Goal: Information Seeking & Learning: Learn about a topic

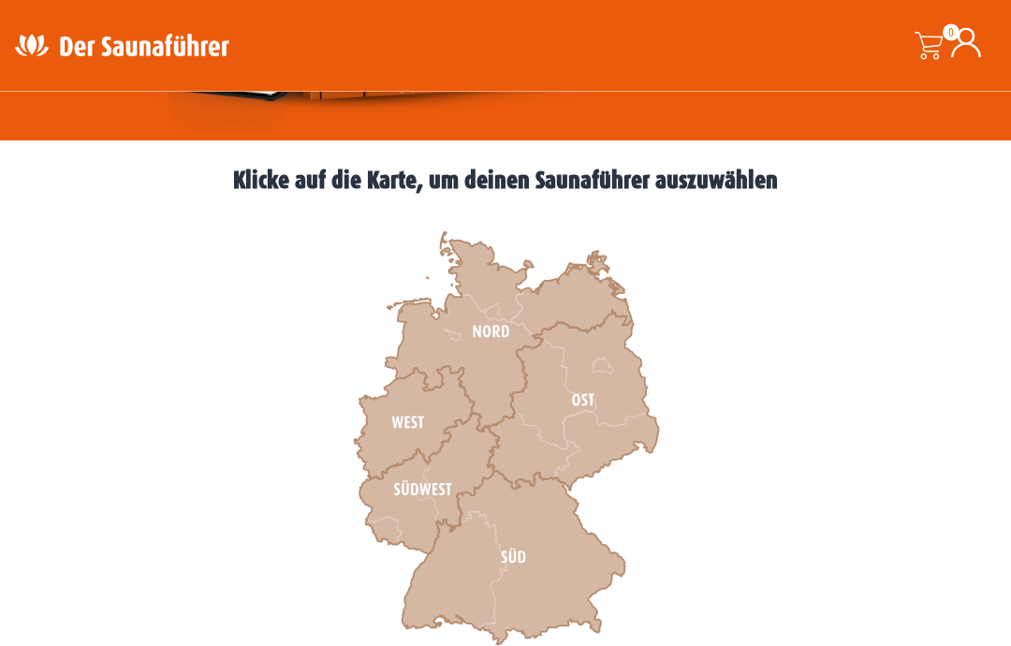
scroll to position [461, 0]
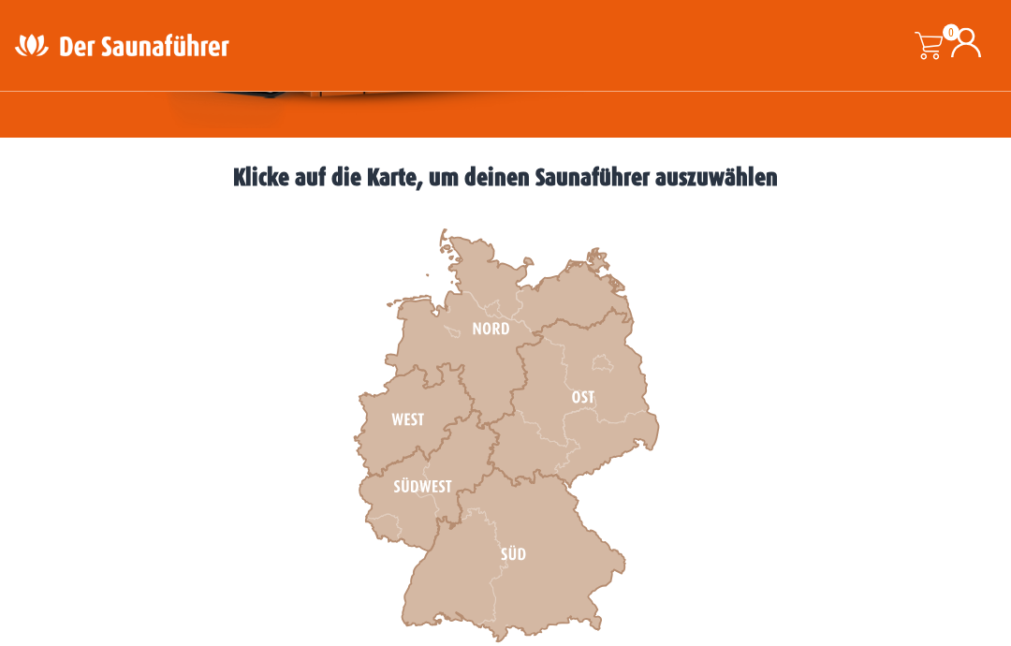
click at [520, 562] on icon at bounding box center [513, 556] width 223 height 174
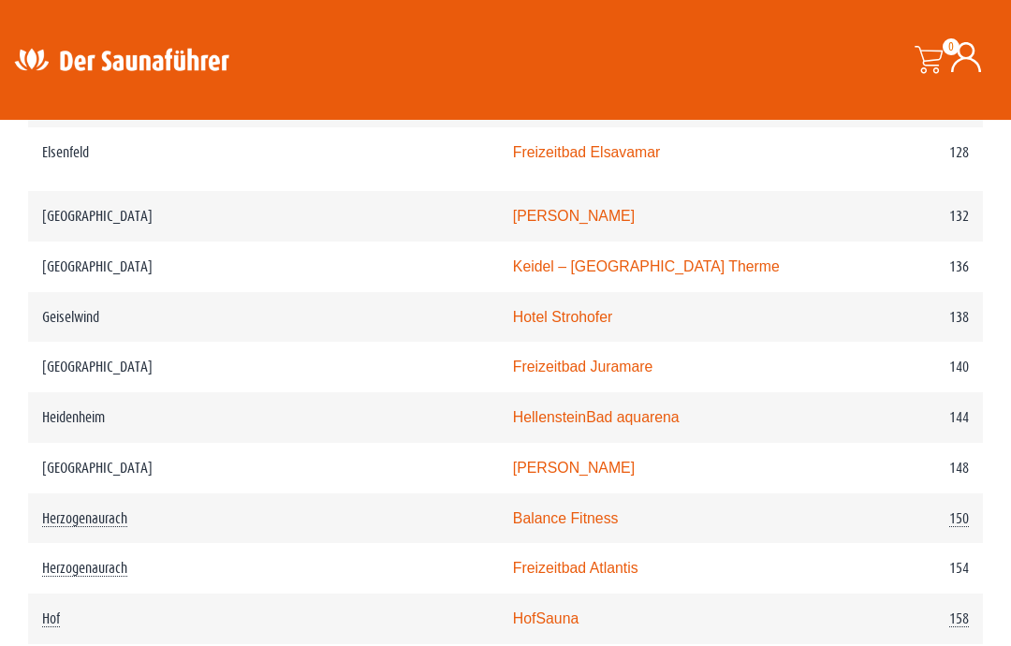
scroll to position [2405, 0]
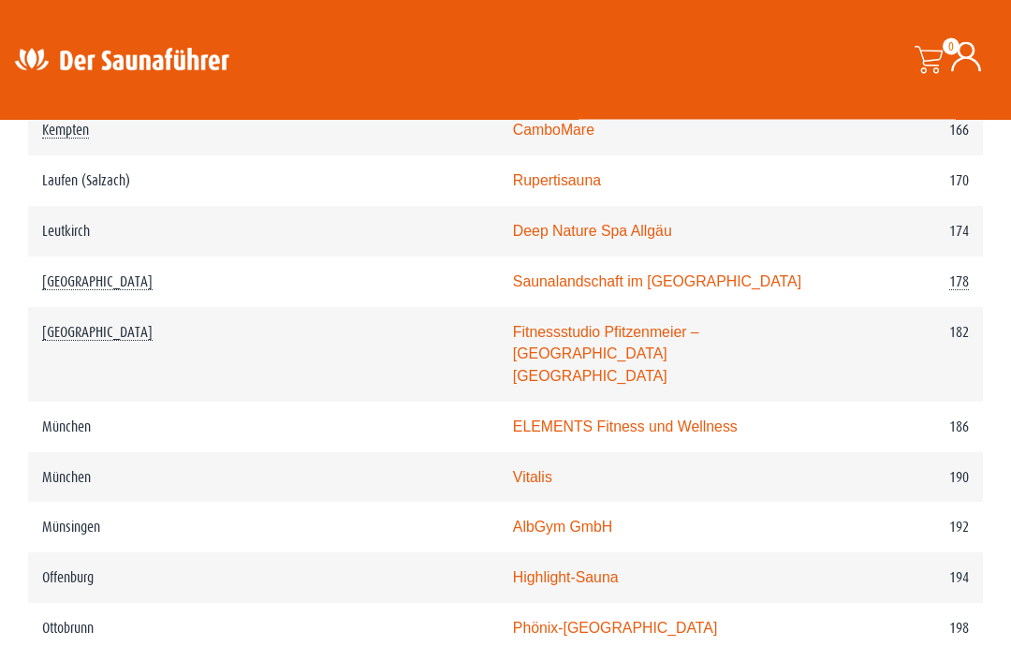
click at [893, 503] on td "192" at bounding box center [908, 528] width 150 height 51
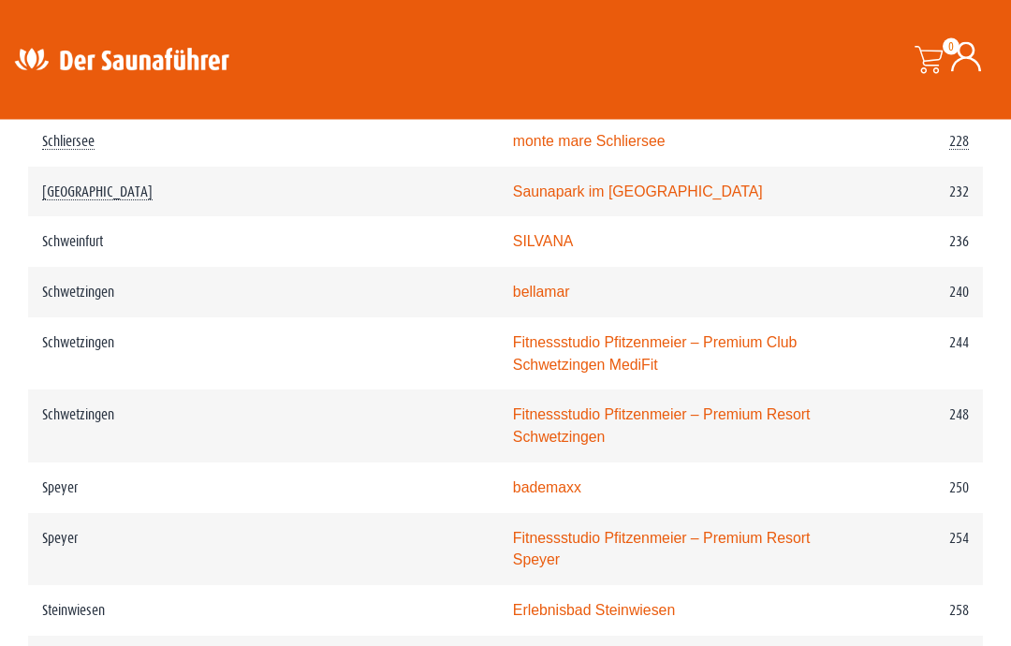
scroll to position [3916, 0]
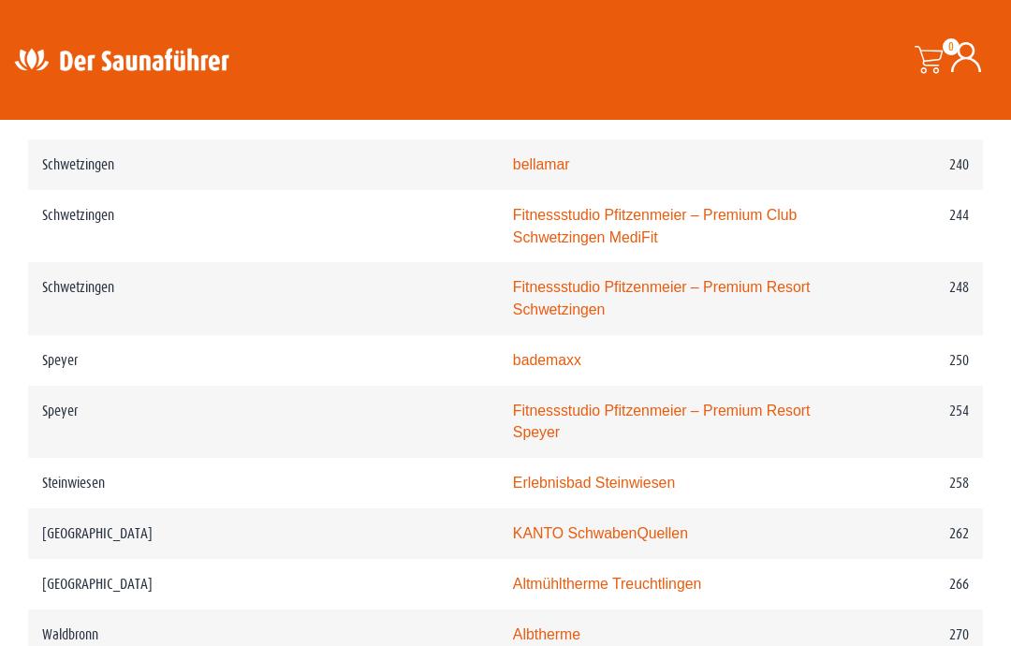
scroll to position [4032, 0]
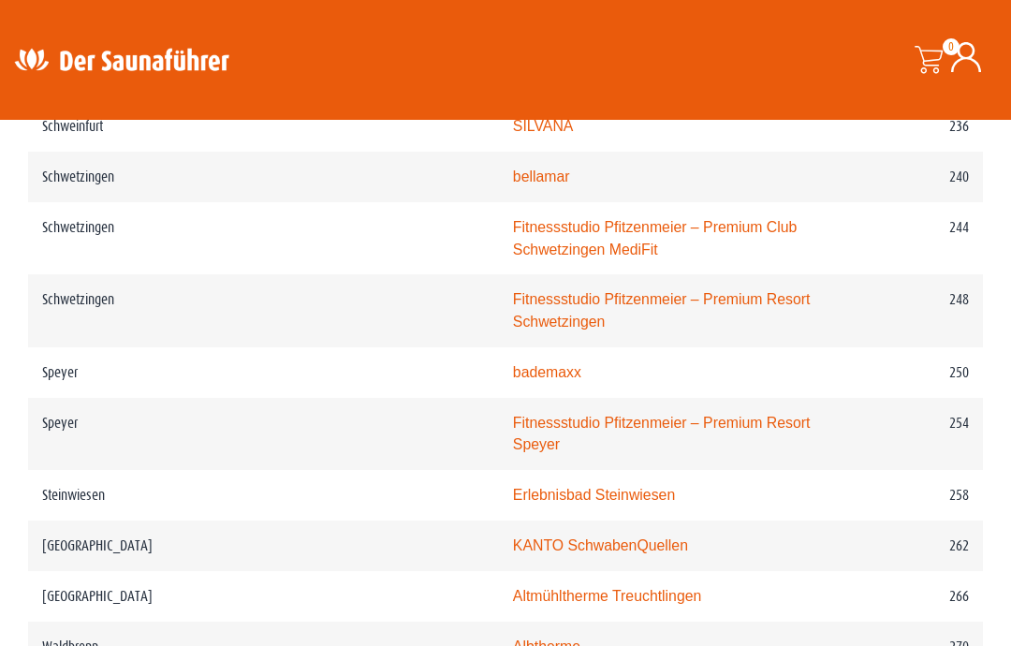
click at [513, 537] on link "KANTO SchwabenQuellen" at bounding box center [600, 545] width 175 height 16
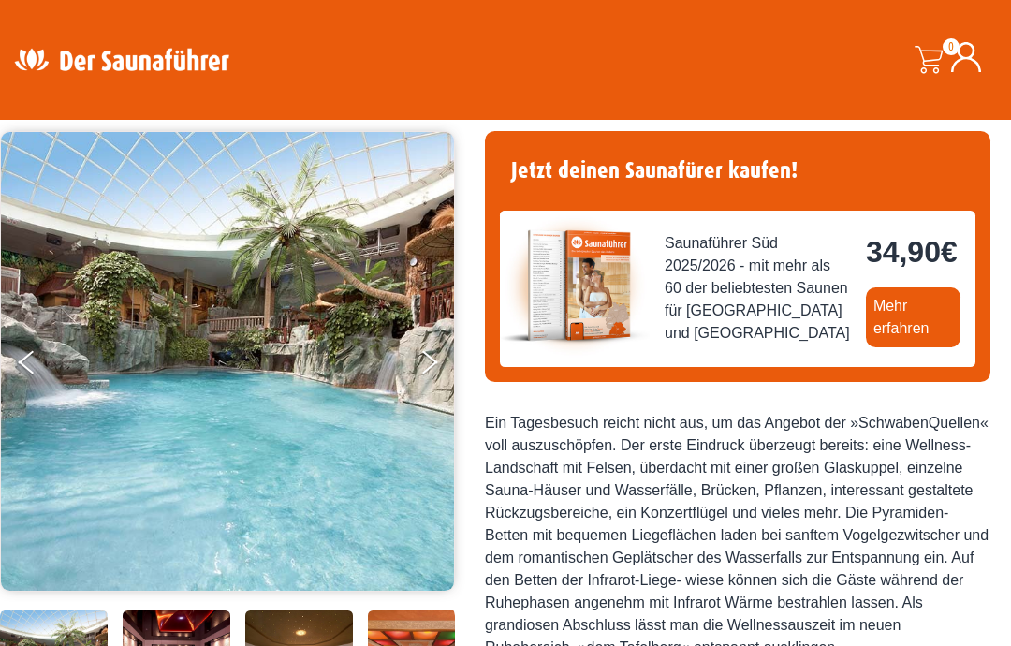
scroll to position [129, 0]
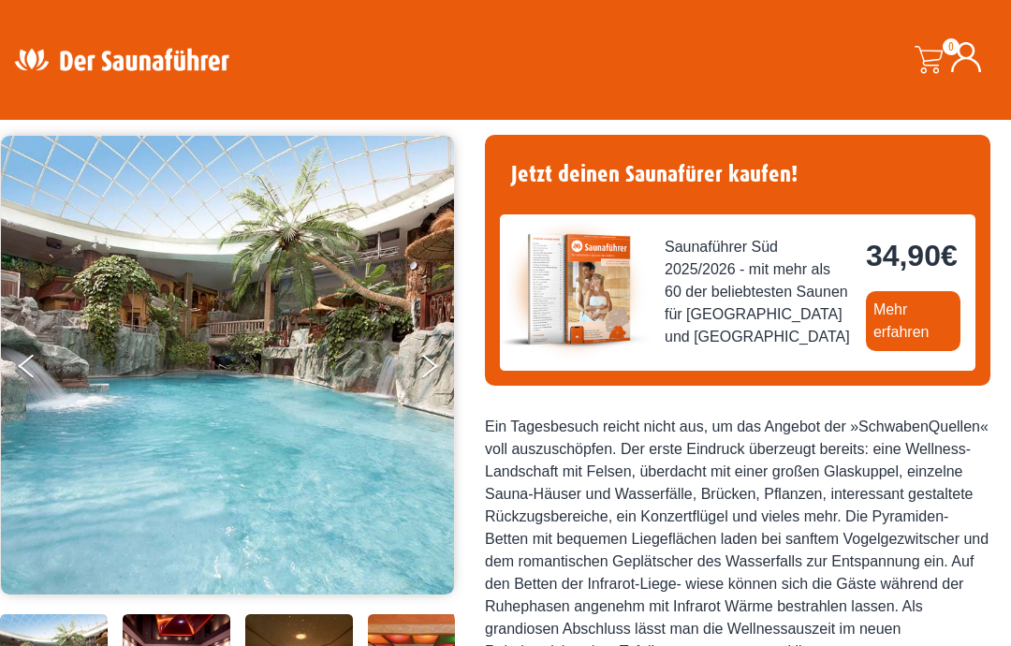
click at [866, 351] on link "Mehr erfahren" at bounding box center [913, 321] width 95 height 60
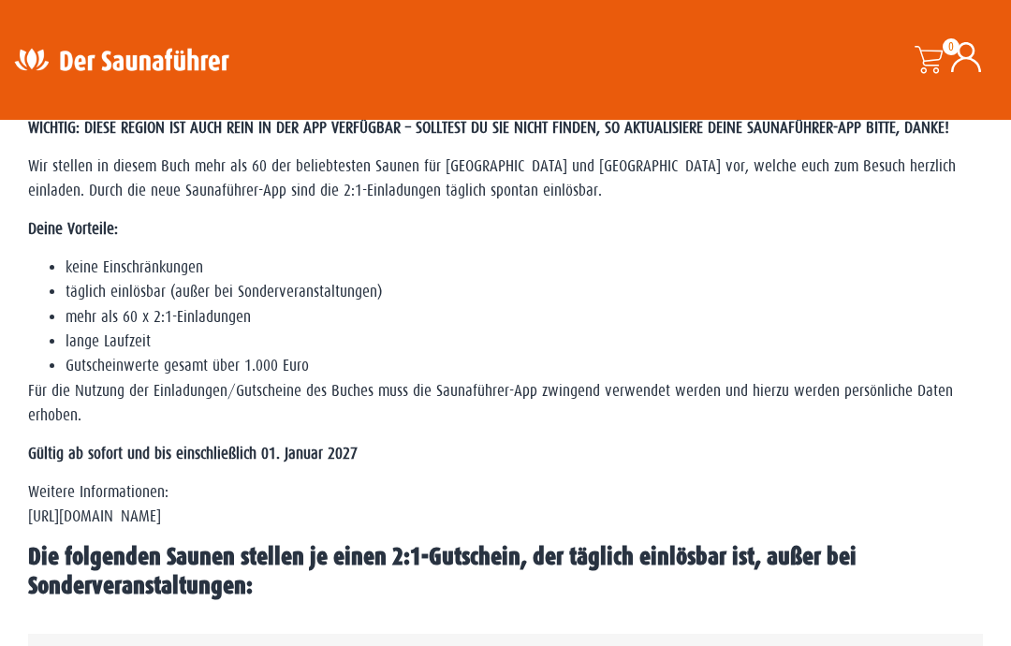
scroll to position [559, 0]
